Goal: Information Seeking & Learning: Learn about a topic

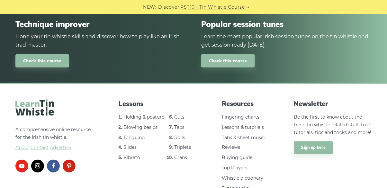
scroll to position [683, 0]
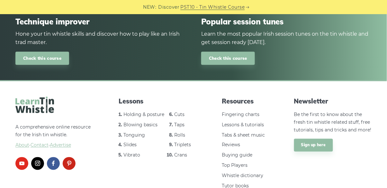
click at [176, 122] on link "Taps" at bounding box center [179, 125] width 10 height 6
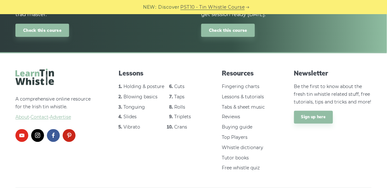
scroll to position [712, 0]
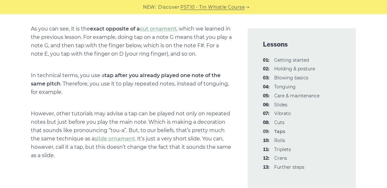
scroll to position [355, 0]
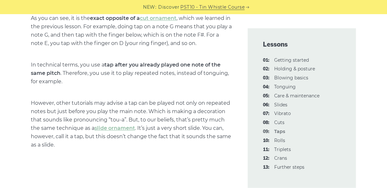
click at [284, 121] on link "08: Cuts" at bounding box center [279, 122] width 10 height 6
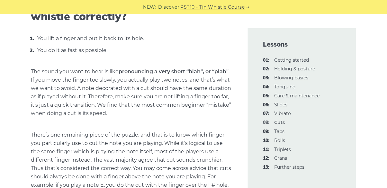
scroll to position [256, 0]
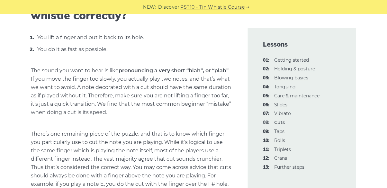
click at [283, 141] on link "10: Rolls" at bounding box center [279, 140] width 11 height 6
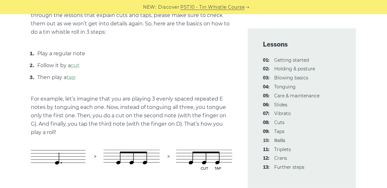
scroll to position [292, 0]
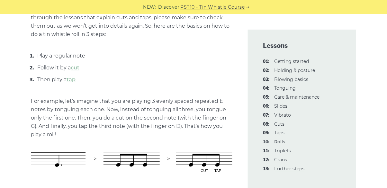
click at [286, 152] on link "11: Triplets" at bounding box center [282, 151] width 17 height 6
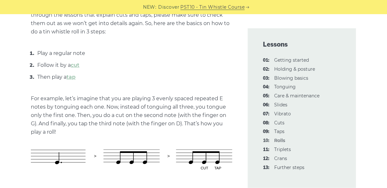
scroll to position [323, 0]
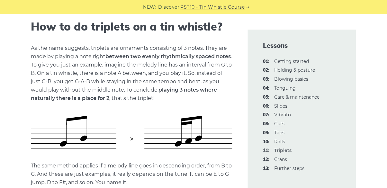
scroll to position [240, 0]
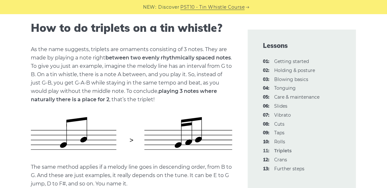
click at [280, 158] on link "12: Crans" at bounding box center [280, 160] width 13 height 6
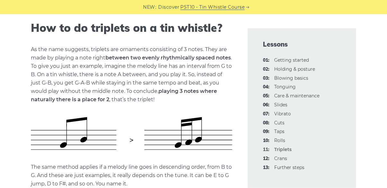
scroll to position [269, 0]
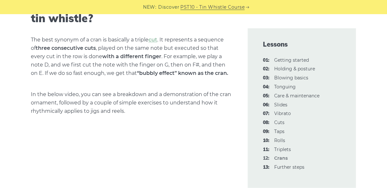
scroll to position [245, 0]
click at [310, 96] on link "05: Care & maintenance" at bounding box center [296, 96] width 45 height 6
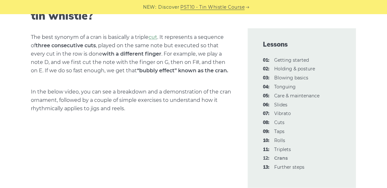
scroll to position [276, 0]
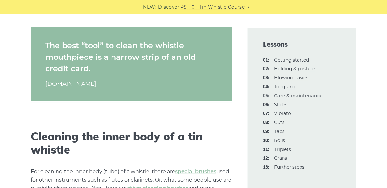
scroll to position [464, 0]
